Goal: Information Seeking & Learning: Learn about a topic

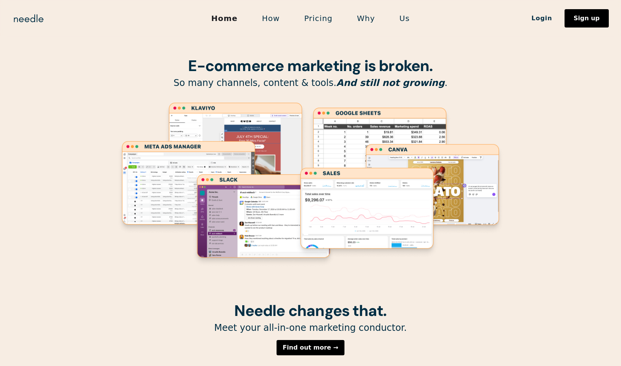
click at [384, 169] on image "Lottie animation" at bounding box center [367, 212] width 145 height 92
click at [410, 152] on image "Lottie animation" at bounding box center [432, 189] width 145 height 92
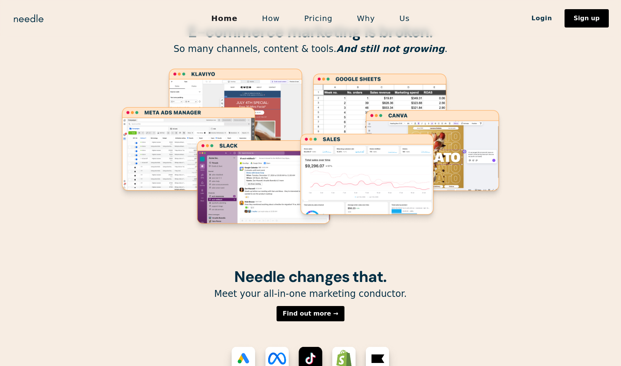
scroll to position [35, 0]
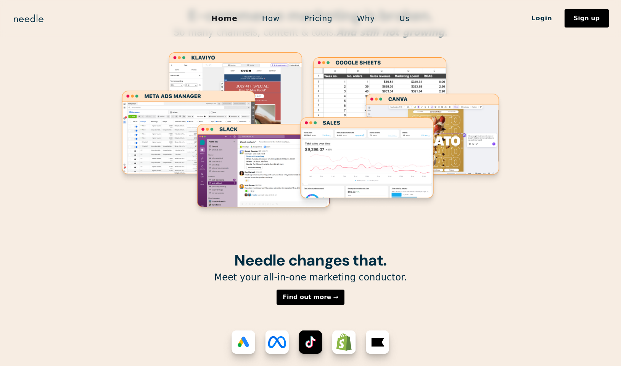
click at [463, 187] on icon "Lottie animation" at bounding box center [310, 134] width 389 height 166
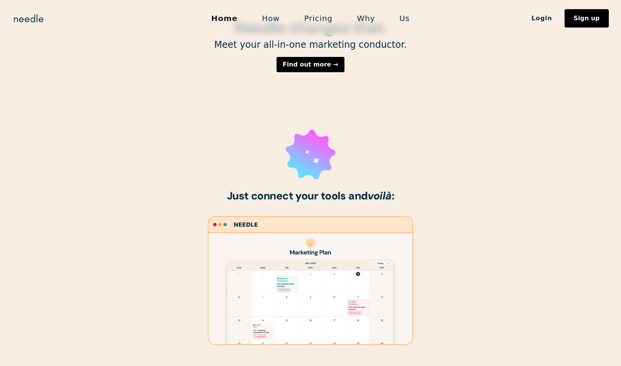
scroll to position [305, 0]
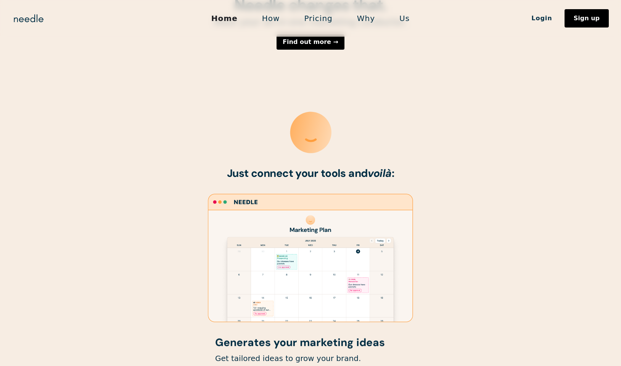
click at [406, 193] on icon "Lottie animation" at bounding box center [311, 258] width 214 height 132
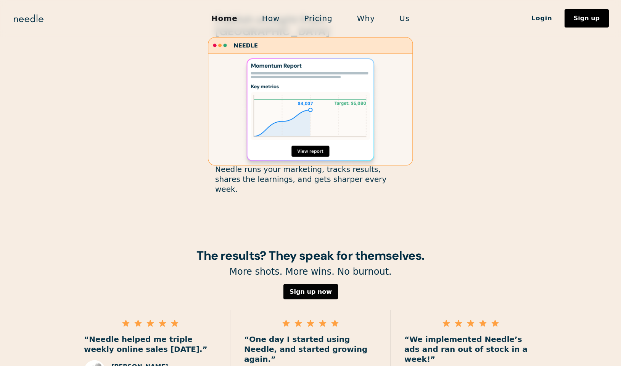
scroll to position [929, 0]
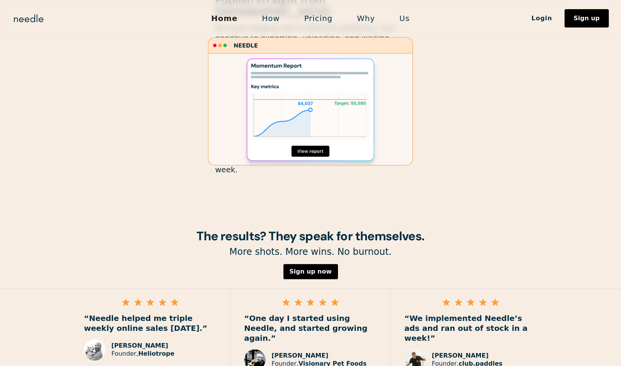
click at [325, 15] on link "Pricing" at bounding box center [318, 18] width 53 height 16
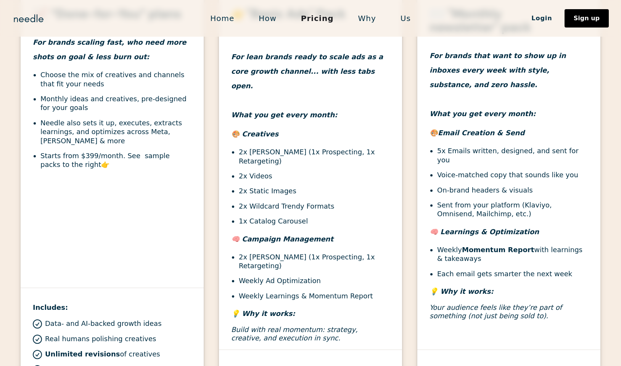
scroll to position [266, 0]
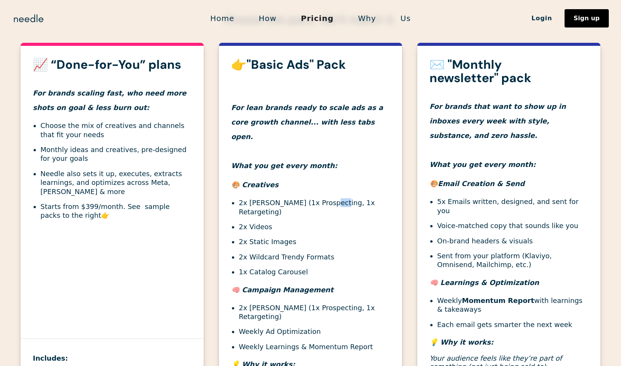
drag, startPoint x: 325, startPoint y: 187, endPoint x: 336, endPoint y: 189, distance: 11.2
click at [336, 198] on li "2x Ad Campaigns (1x Prospecting, 1x Retargeting)" at bounding box center [314, 207] width 151 height 18
click at [352, 200] on li "2x Ad Campaigns (1x Prospecting, 1x Retargeting)" at bounding box center [314, 207] width 151 height 18
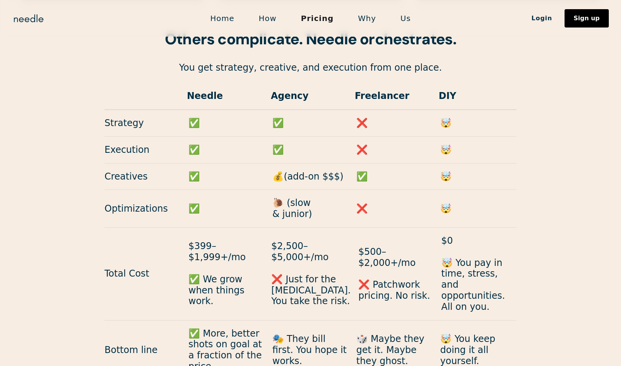
scroll to position [720, 0]
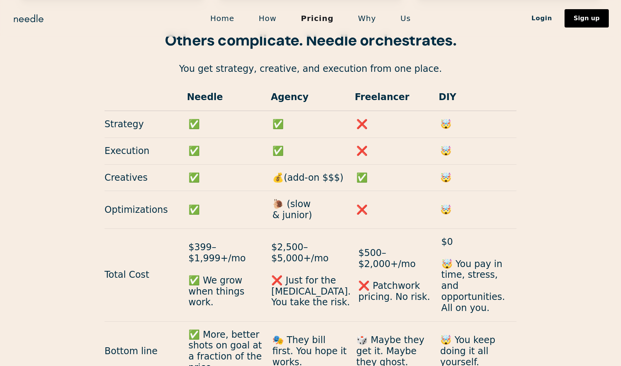
click at [405, 197] on div "Optimizations ✅ 🐌 (slow & junior) ❌ 🤯" at bounding box center [311, 210] width 412 height 38
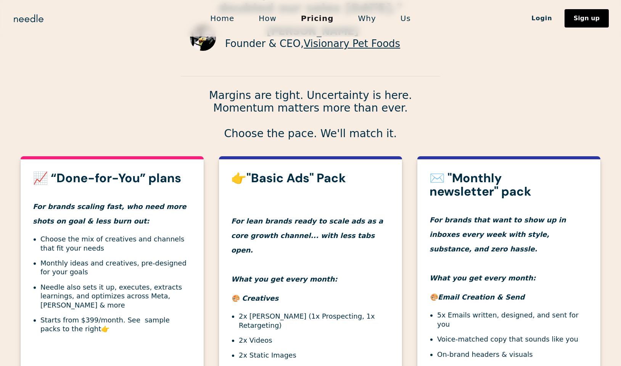
scroll to position [0, 0]
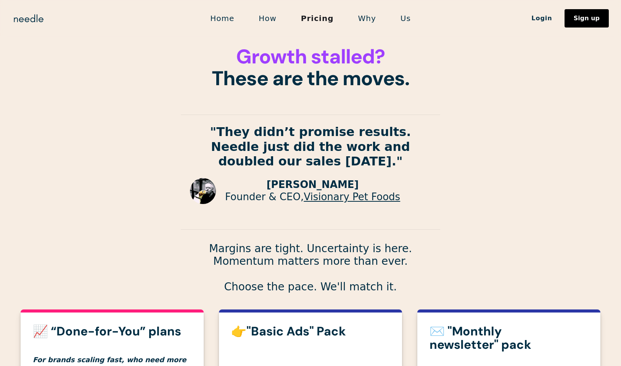
click at [274, 23] on link "How" at bounding box center [268, 18] width 42 height 16
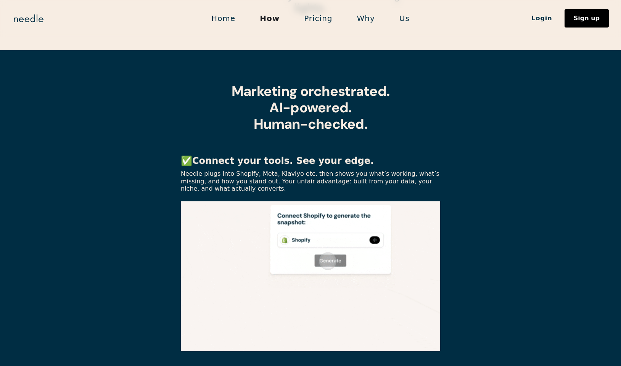
scroll to position [181, 0]
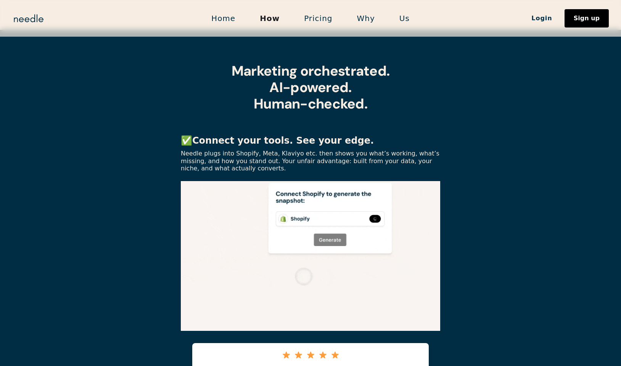
click at [355, 251] on img at bounding box center [311, 256] width 260 height 150
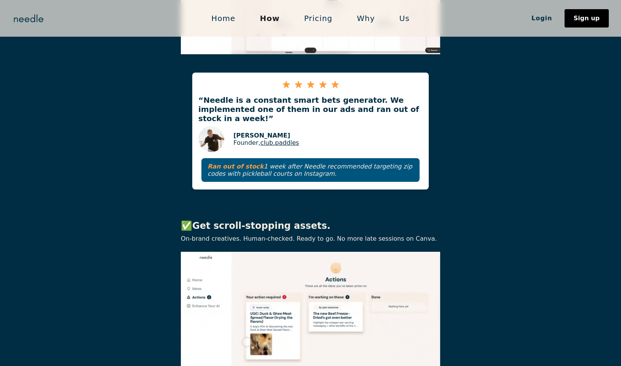
scroll to position [838, 0]
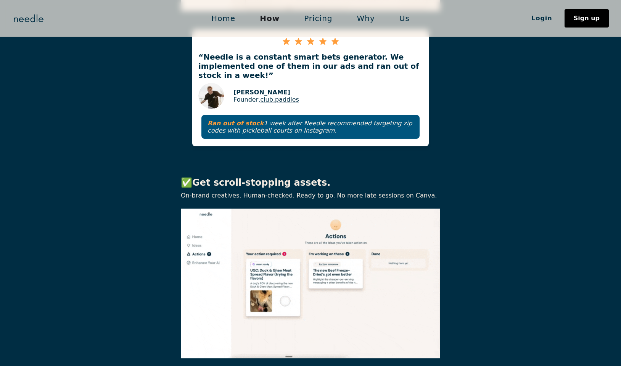
click at [401, 234] on img at bounding box center [311, 283] width 260 height 150
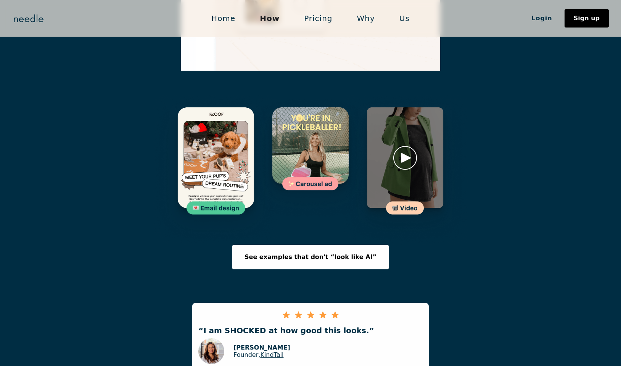
scroll to position [1121, 0]
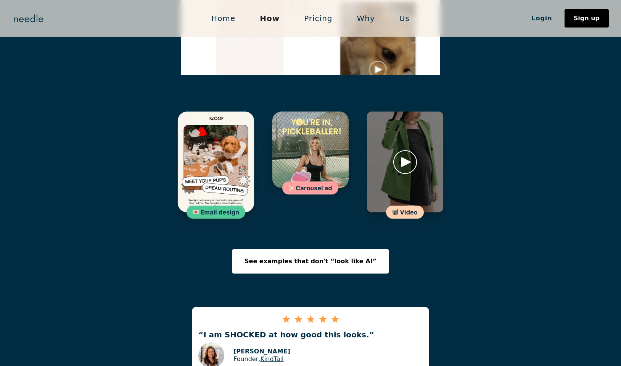
click at [334, 115] on img at bounding box center [310, 161] width 125 height 125
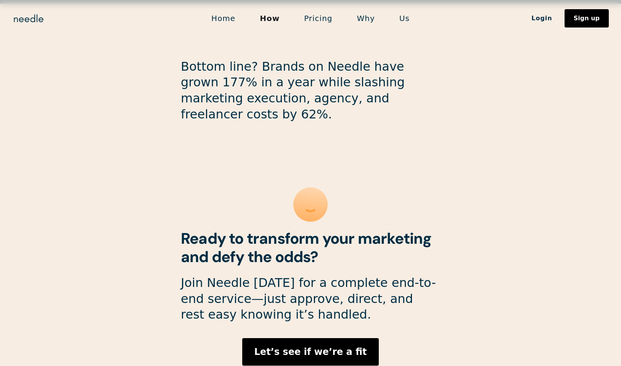
scroll to position [1978, 0]
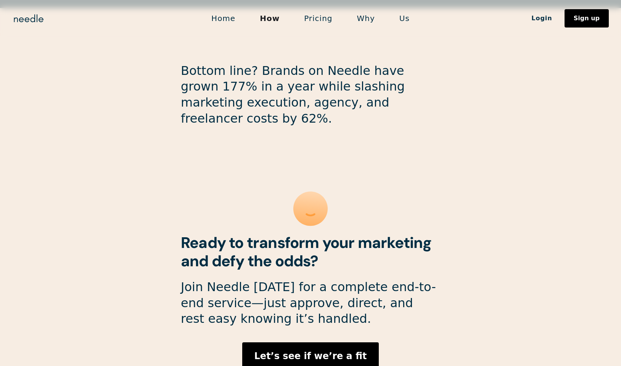
click at [242, 10] on link "Home" at bounding box center [223, 18] width 48 height 16
click at [237, 14] on link "Home" at bounding box center [223, 18] width 48 height 16
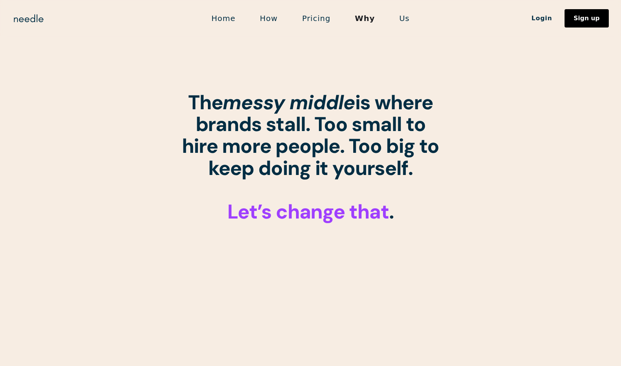
click at [350, 124] on strong "The messy middle is where brands stall. Too small to hire more people. Too big …" at bounding box center [310, 135] width 257 height 92
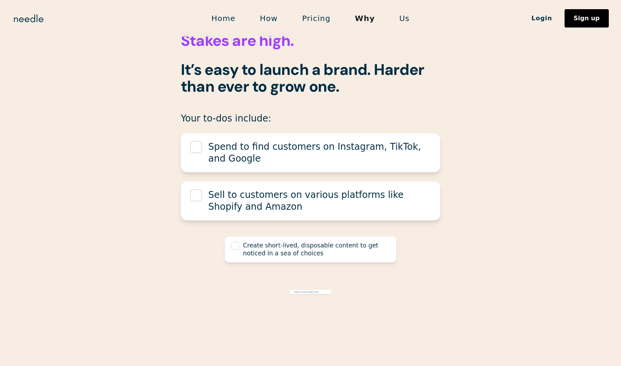
scroll to position [287, 0]
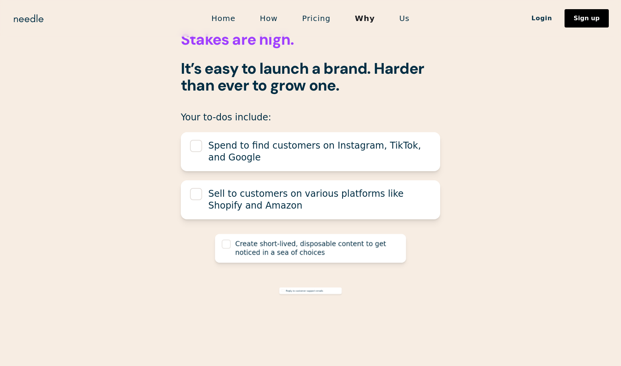
click at [363, 136] on div "Spend to find customers on Instagram, TikTok, and Google" at bounding box center [311, 151] width 260 height 39
click at [197, 145] on div at bounding box center [196, 146] width 12 height 12
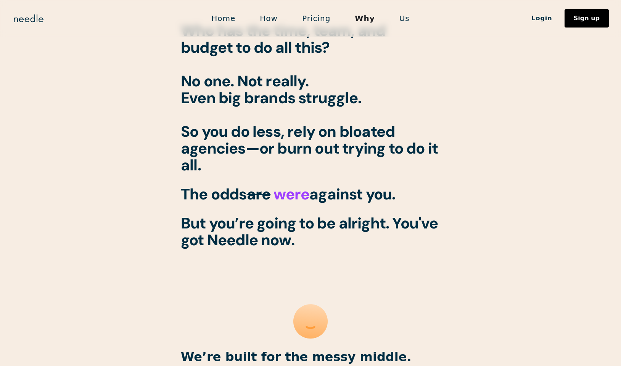
scroll to position [671, 0]
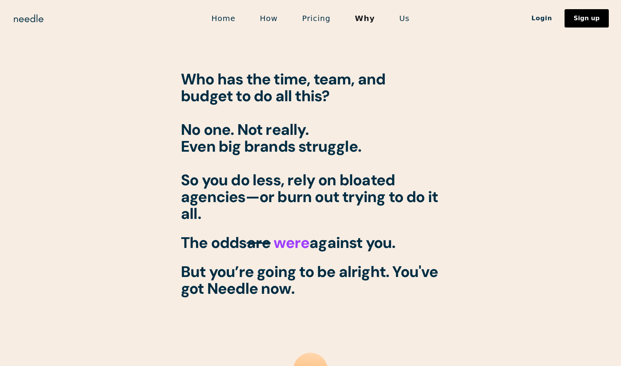
click at [46, 17] on div "Home How Pricing Why Us Login Sign up" at bounding box center [310, 18] width 621 height 18
click at [37, 17] on img "home" at bounding box center [28, 18] width 33 height 12
